Goal: Task Accomplishment & Management: Use online tool/utility

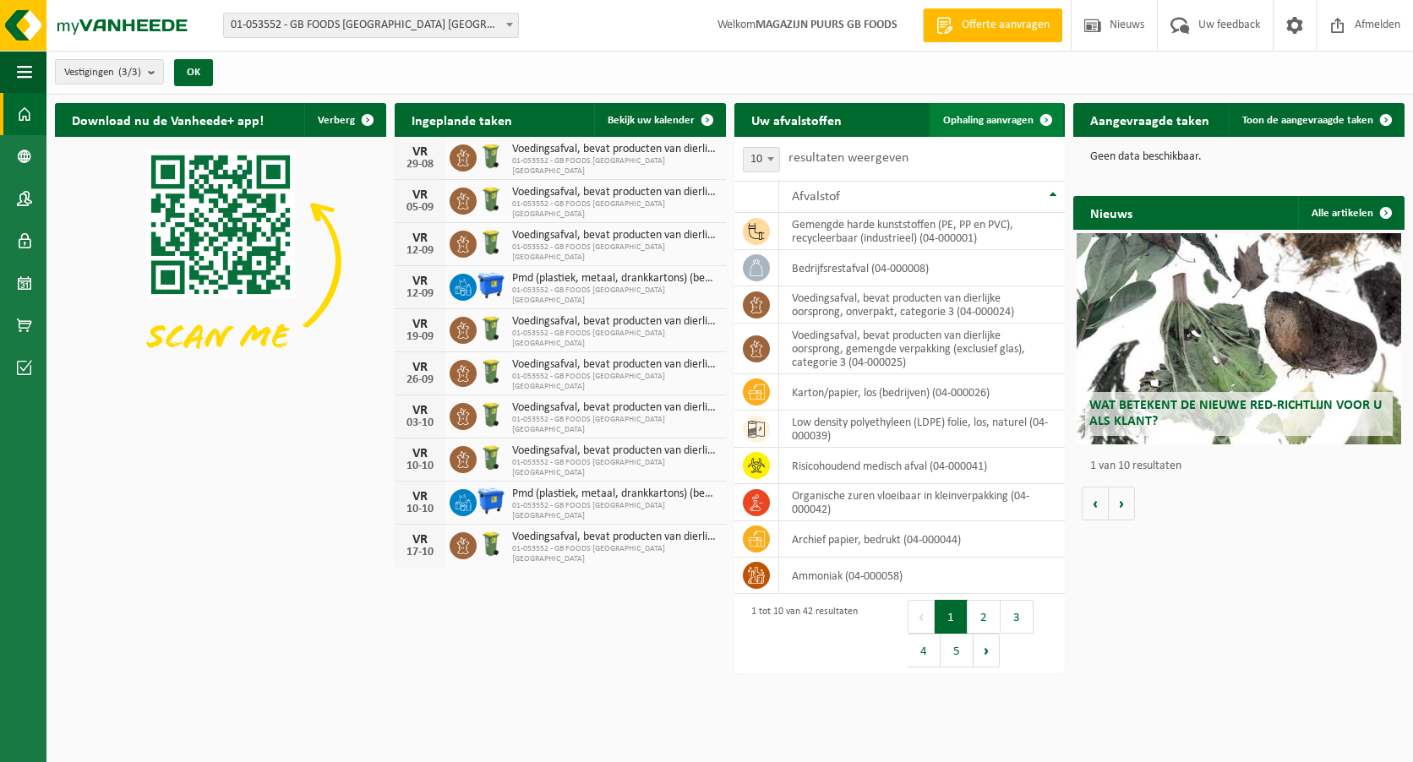
click at [980, 115] on span "Ophaling aanvragen" at bounding box center [988, 120] width 90 height 11
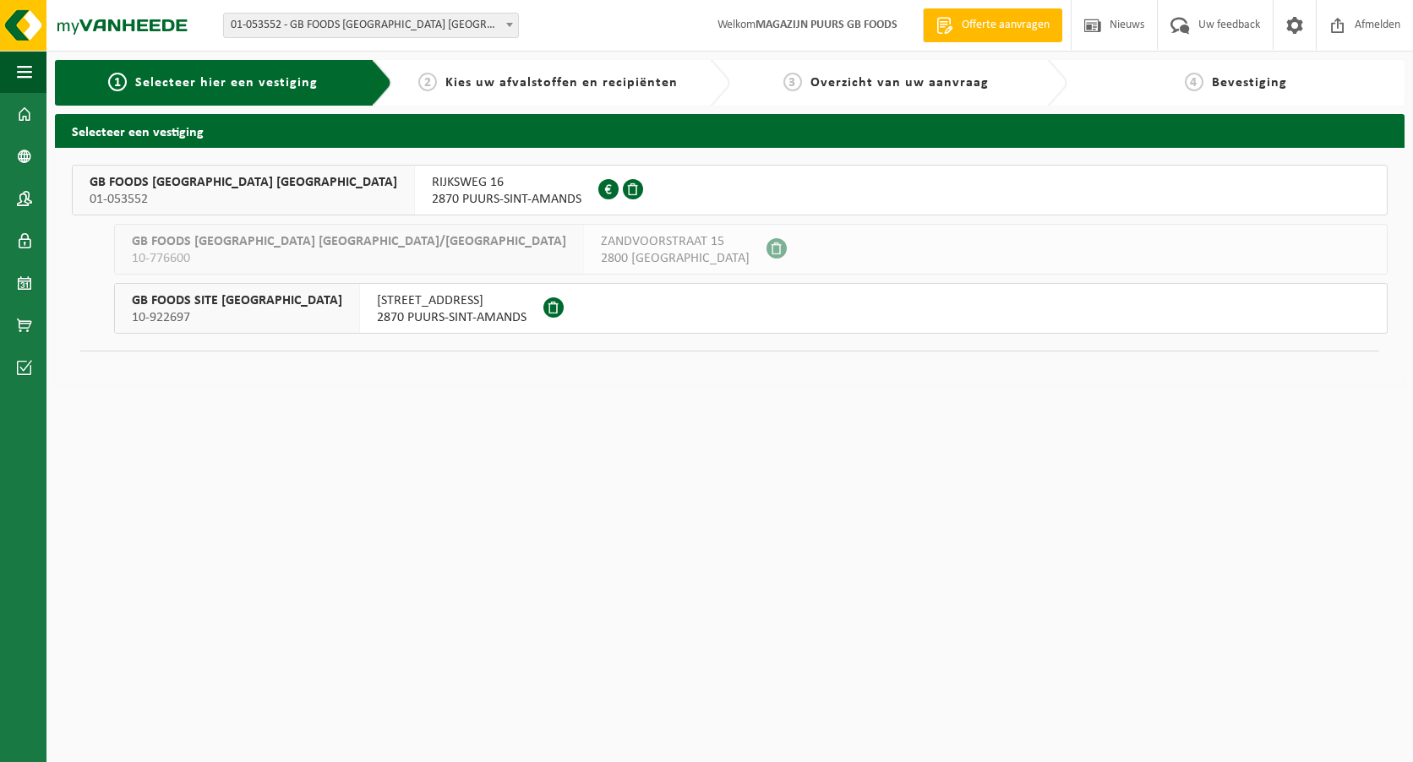
click at [152, 197] on span "01-053552" at bounding box center [244, 199] width 308 height 17
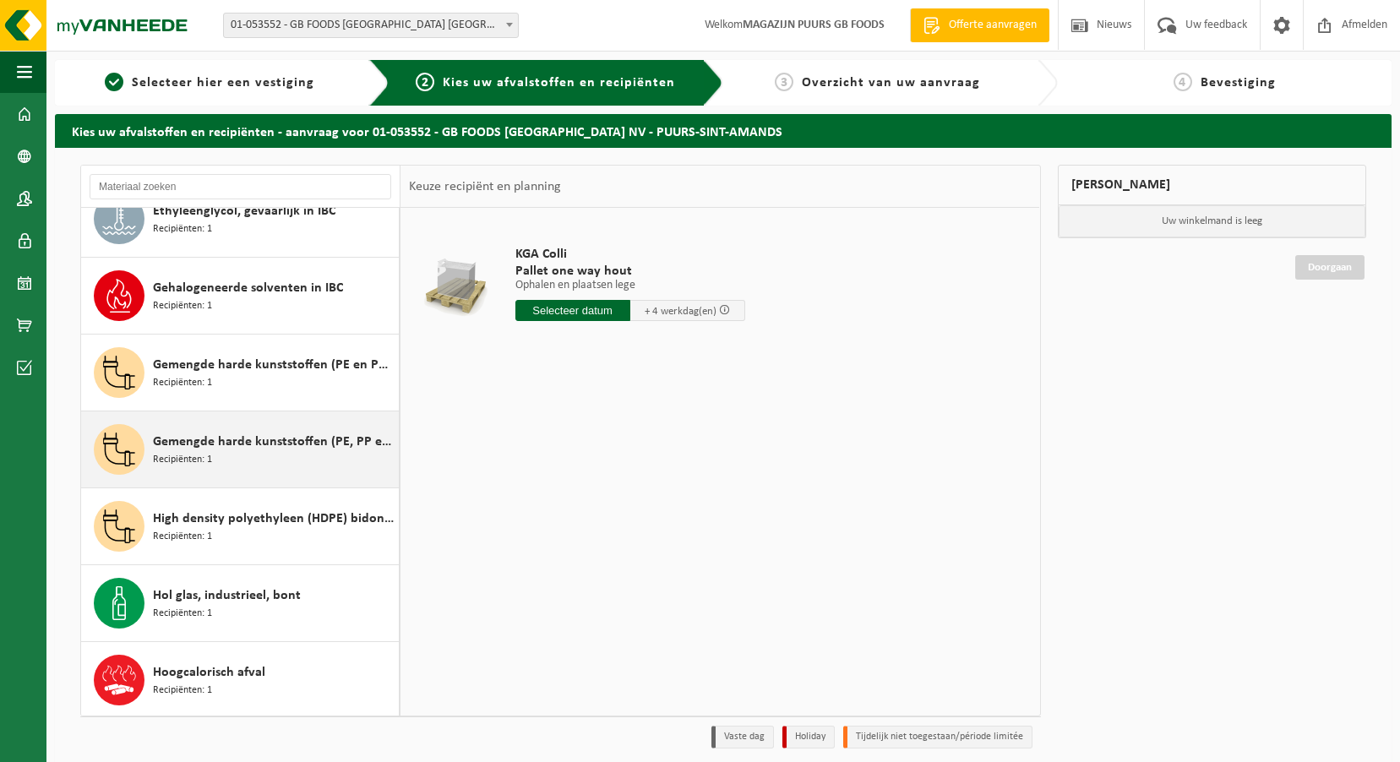
scroll to position [591, 0]
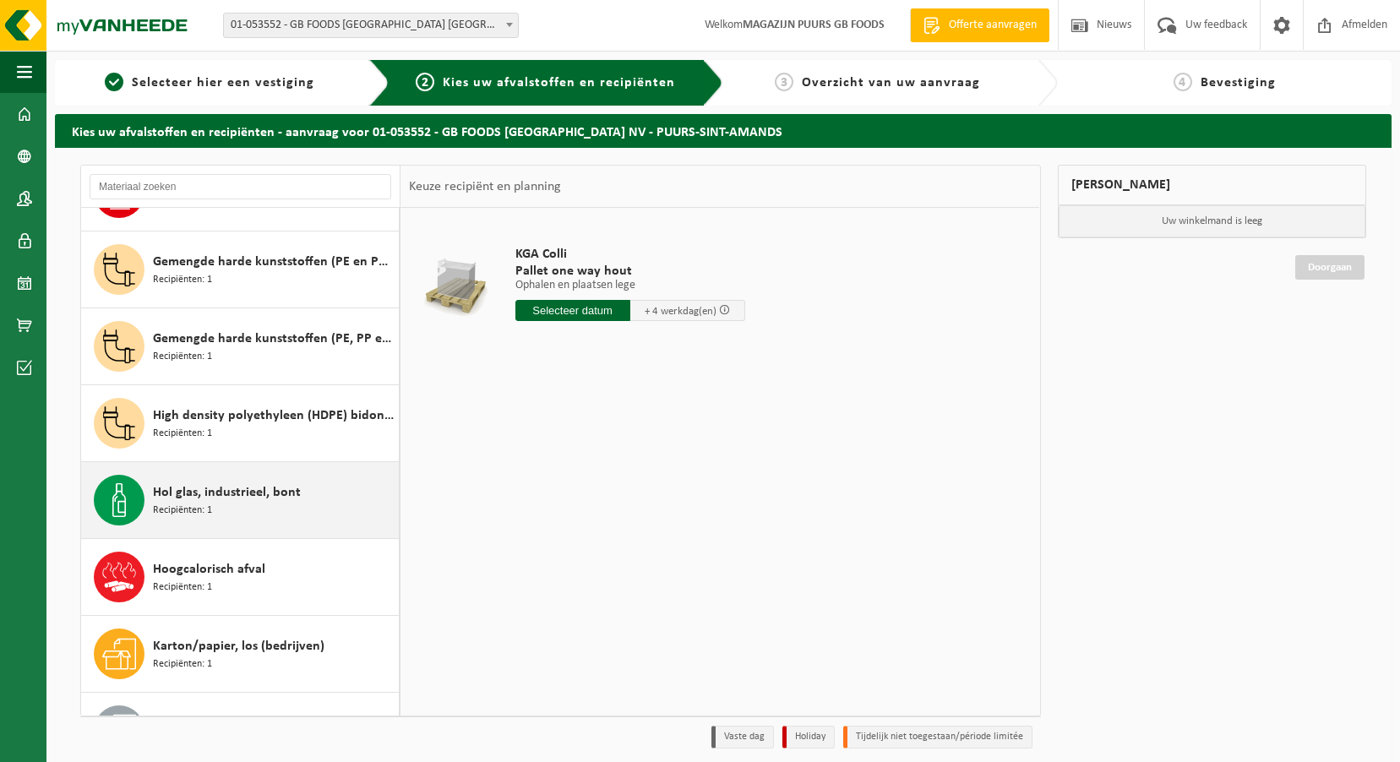
click at [232, 513] on div "Hol glas, industrieel, bont Recipiënten: 1" at bounding box center [274, 500] width 242 height 51
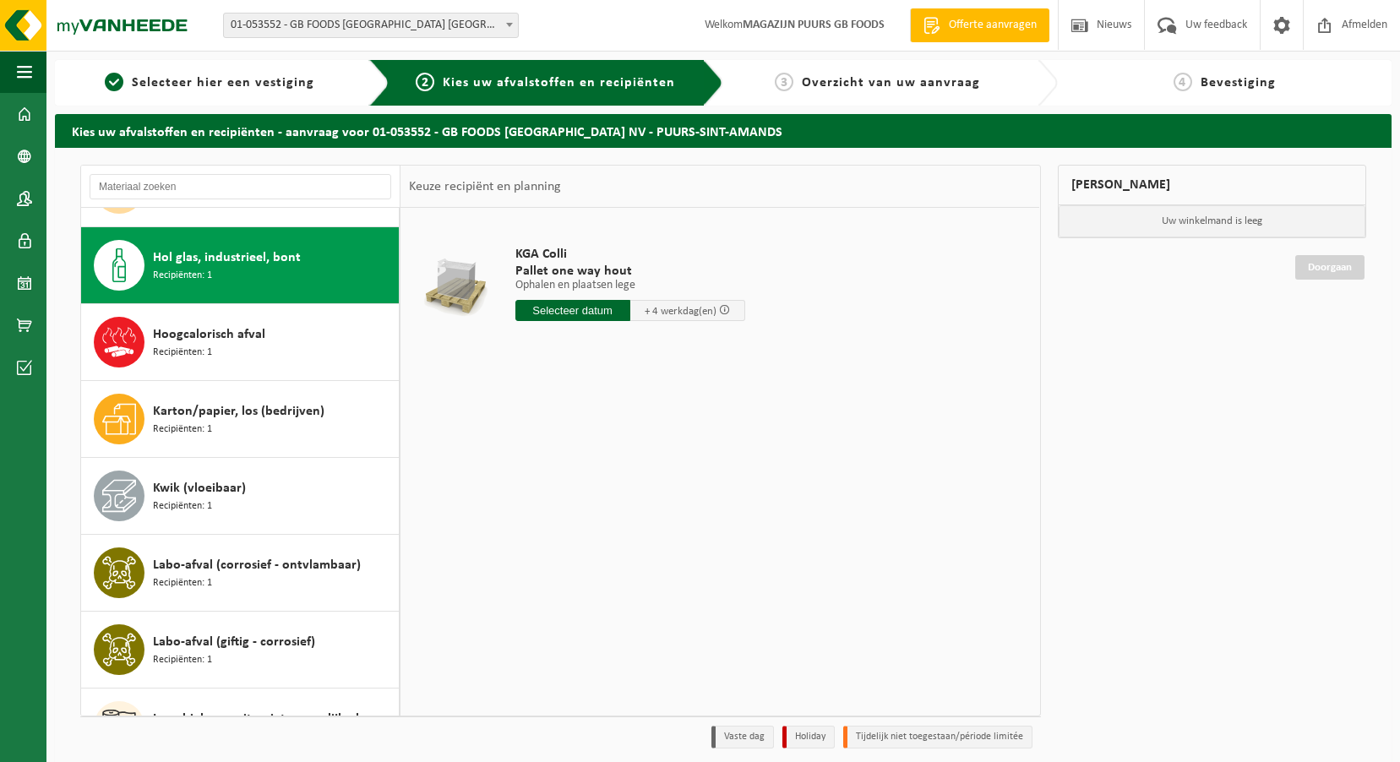
scroll to position [846, 0]
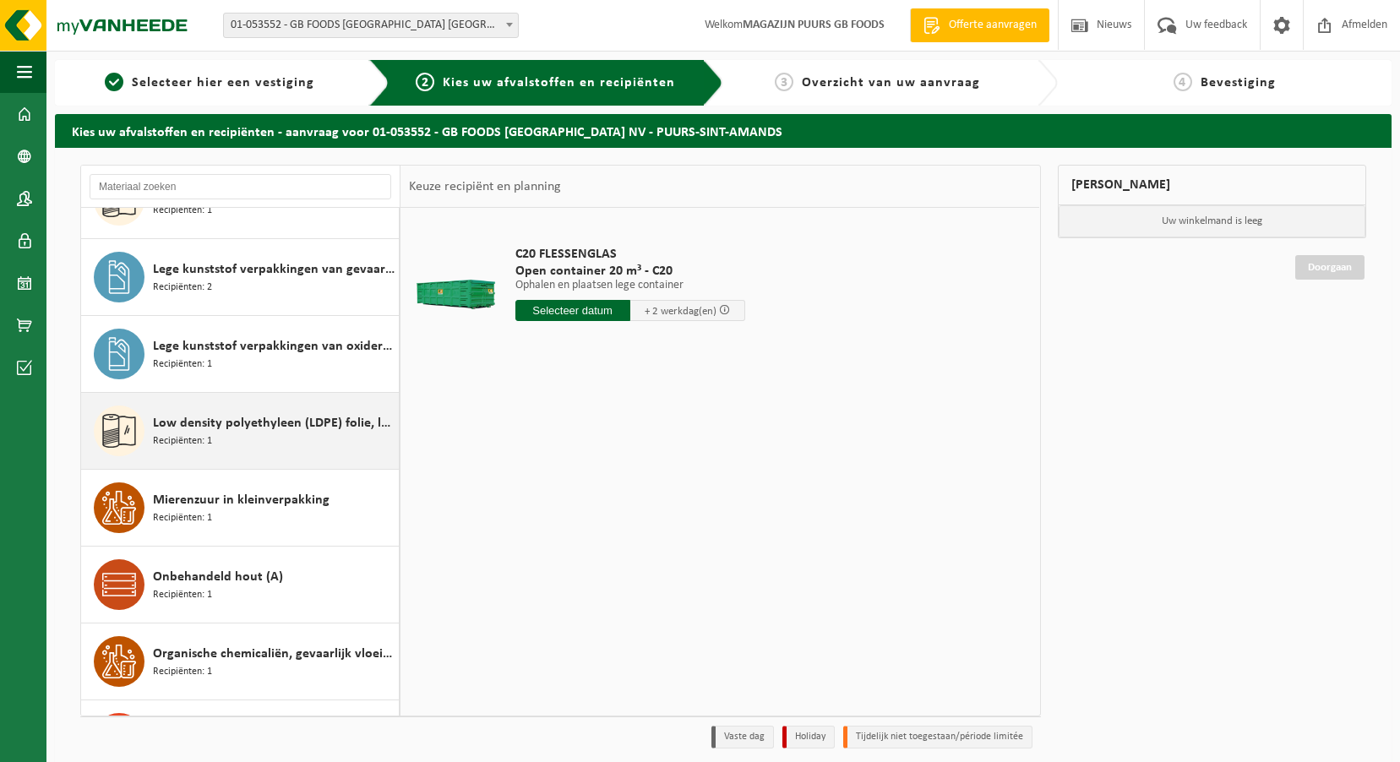
click at [248, 436] on div "Low density polyethyleen (LDPE) folie, los, naturel Recipiënten: 1" at bounding box center [274, 431] width 242 height 51
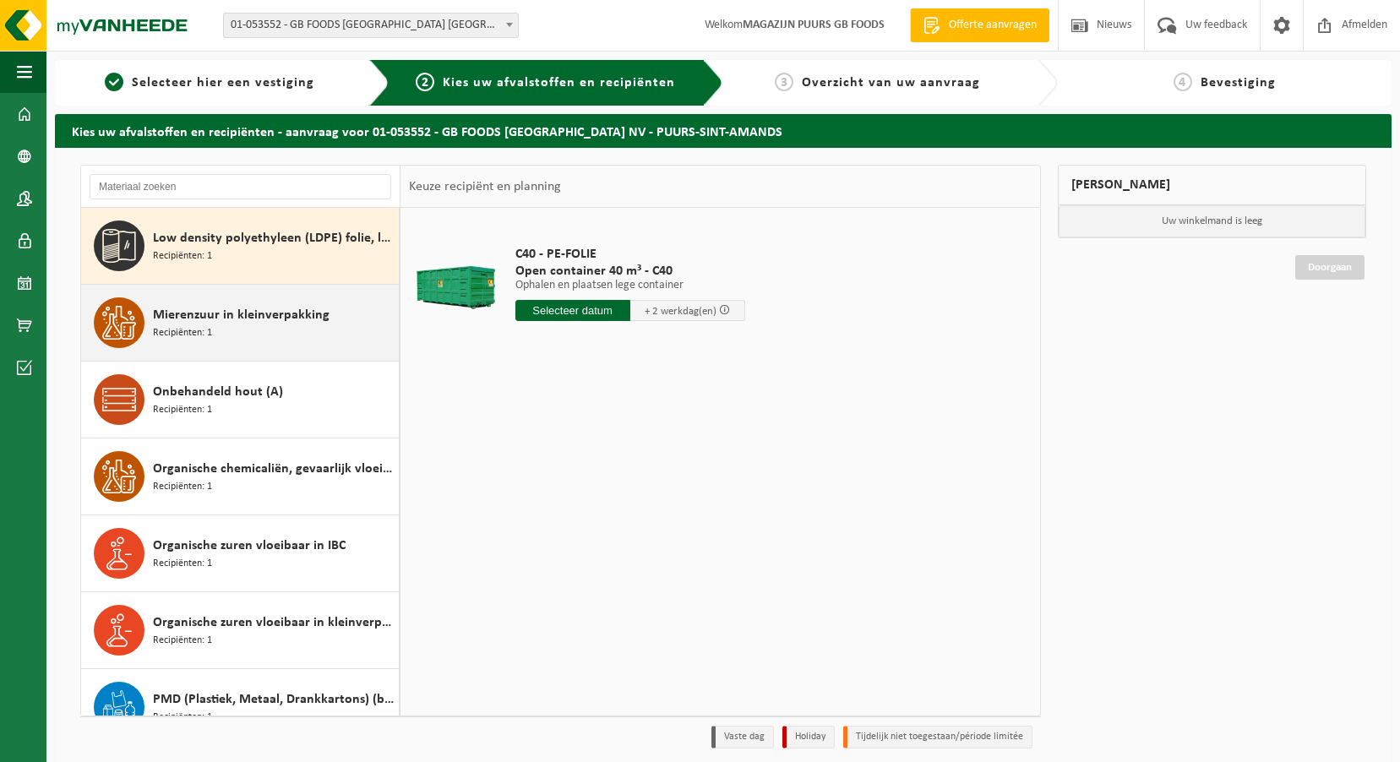
scroll to position [1453, 0]
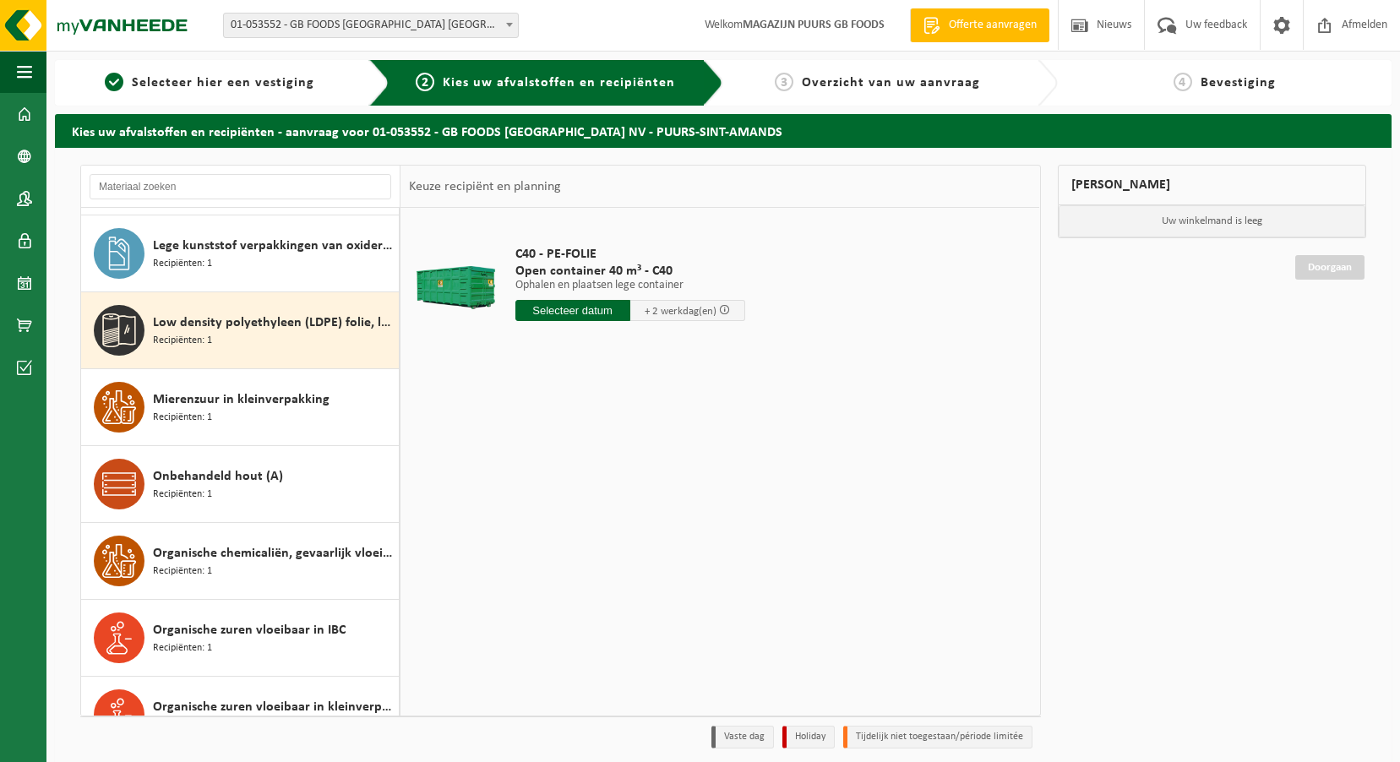
click at [270, 327] on span "Low density polyethyleen (LDPE) folie, los, naturel" at bounding box center [274, 323] width 242 height 20
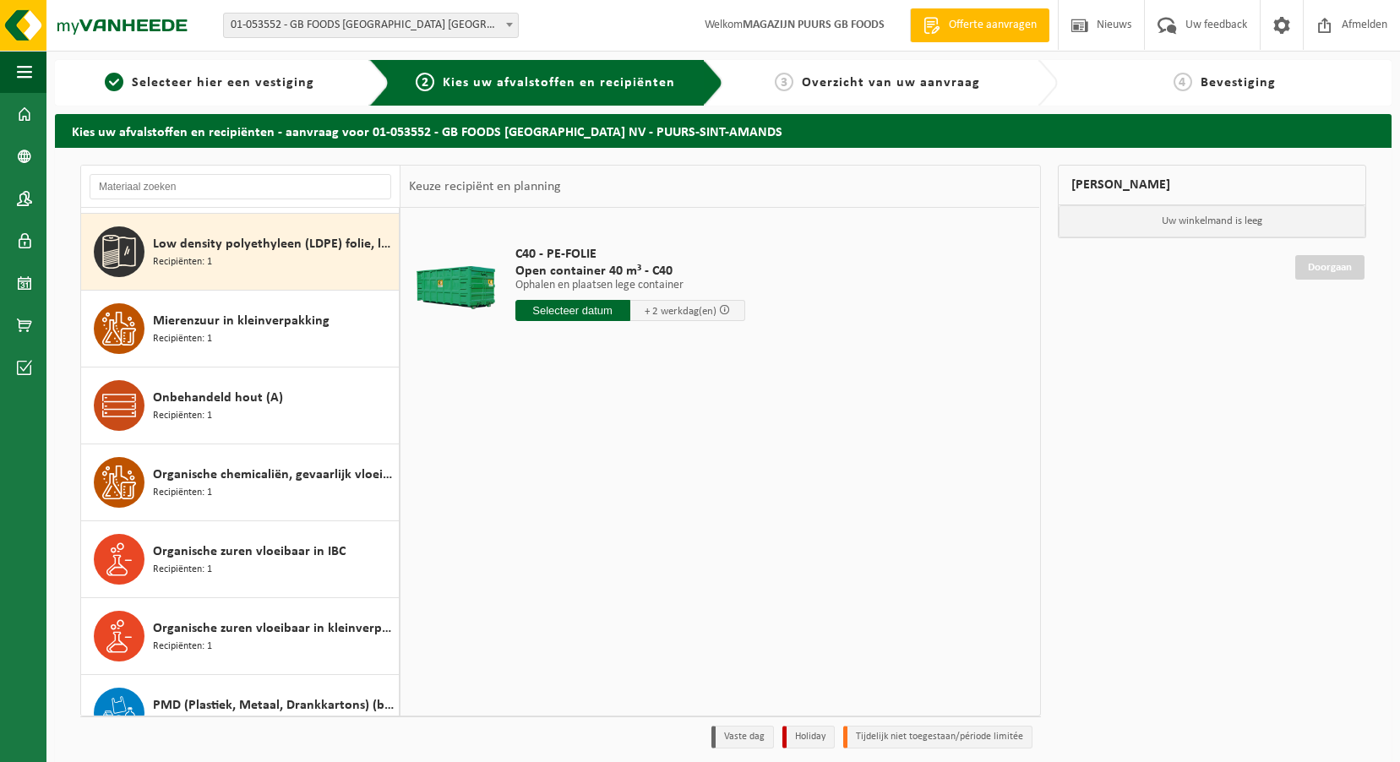
scroll to position [1538, 0]
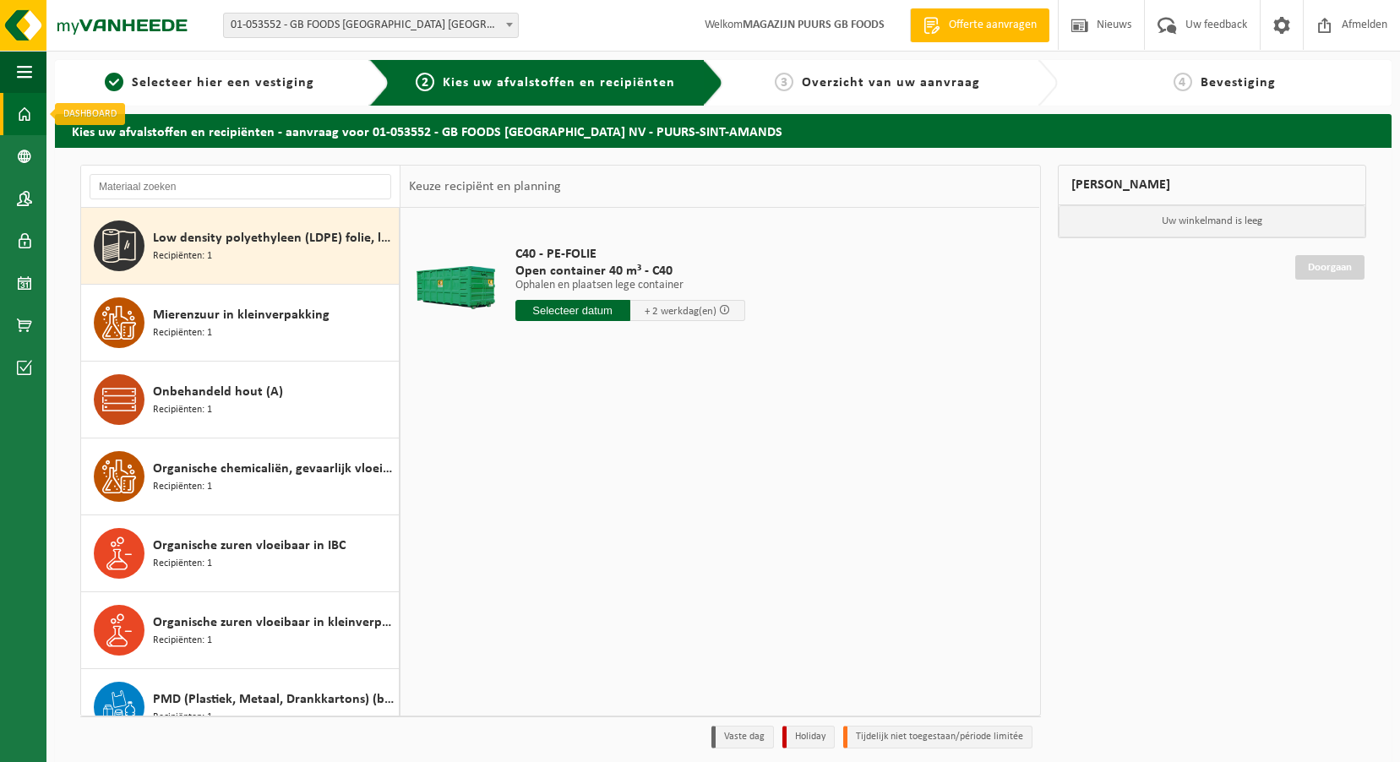
click at [25, 116] on span at bounding box center [24, 114] width 15 height 42
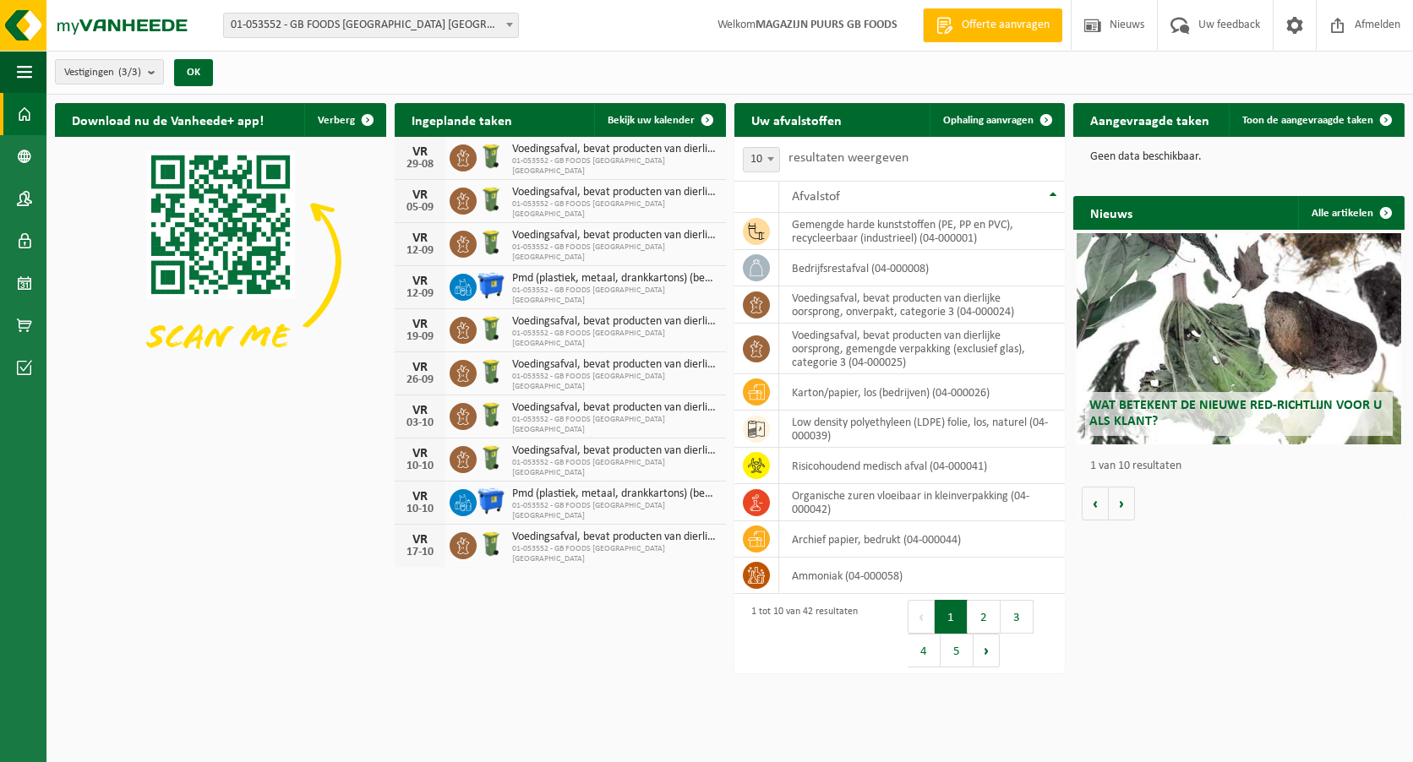
click at [13, 107] on link "Dashboard" at bounding box center [23, 114] width 46 height 42
